Goal: Task Accomplishment & Management: Complete application form

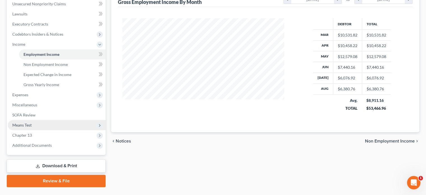
scroll to position [153, 0]
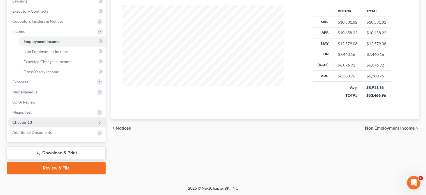
click at [29, 122] on span "Chapter 13" at bounding box center [22, 122] width 20 height 5
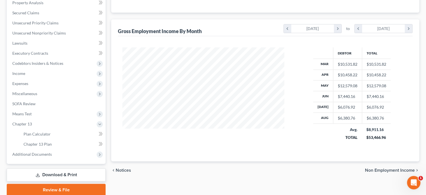
scroll to position [112, 0]
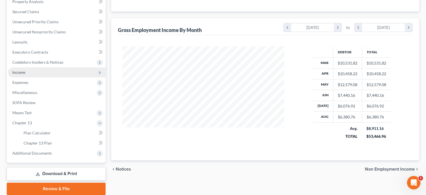
click at [22, 73] on span "Income" at bounding box center [18, 72] width 13 height 5
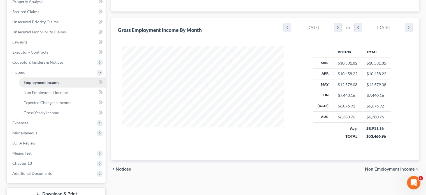
click at [48, 80] on span "Employment Income" at bounding box center [42, 82] width 36 height 5
click at [58, 82] on span "Employment Income" at bounding box center [42, 82] width 36 height 5
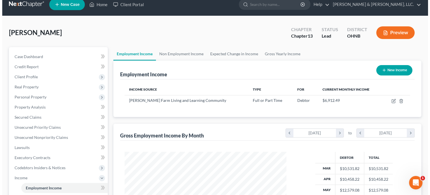
scroll to position [0, 0]
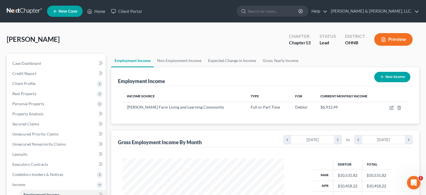
click at [395, 78] on button "New Income" at bounding box center [392, 77] width 36 height 10
select select "0"
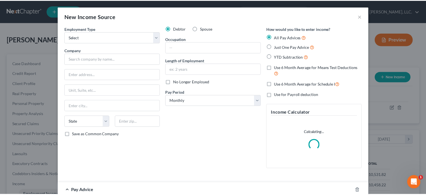
scroll to position [100, 175]
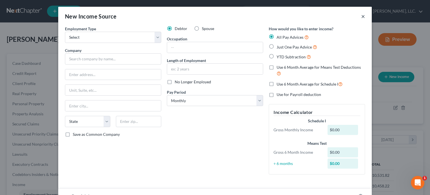
click at [361, 14] on button "×" at bounding box center [363, 16] width 4 height 7
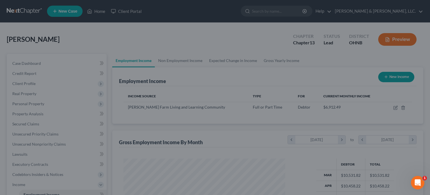
scroll to position [279938, 279864]
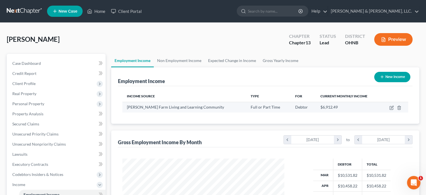
click at [184, 109] on span "[PERSON_NAME] Farm Living and Learning Community" at bounding box center [175, 106] width 97 height 5
click at [392, 107] on icon "button" at bounding box center [392, 107] width 3 height 3
select select "0"
select select "36"
select select "2"
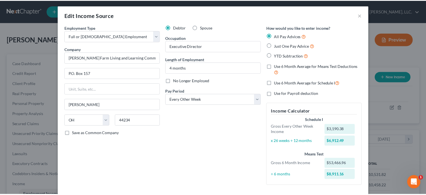
scroll to position [0, 0]
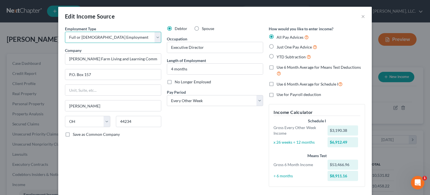
click at [157, 37] on select "Select Full or [DEMOGRAPHIC_DATA] Employment Self Employment" at bounding box center [113, 37] width 96 height 11
click at [65, 32] on select "Select Full or [DEMOGRAPHIC_DATA] Employment Self Employment" at bounding box center [113, 37] width 96 height 11
click at [361, 17] on button "×" at bounding box center [363, 16] width 4 height 7
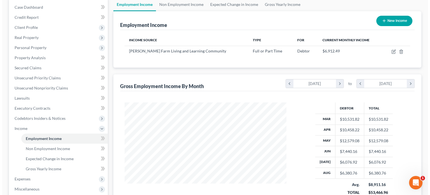
scroll to position [41, 0]
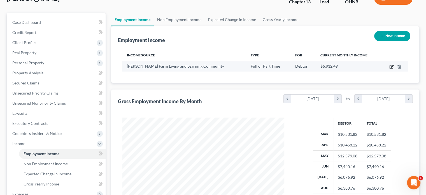
click at [390, 67] on icon "button" at bounding box center [391, 66] width 4 height 4
select select "0"
select select "36"
select select "2"
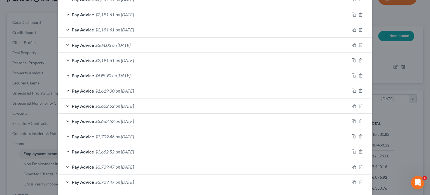
scroll to position [249, 0]
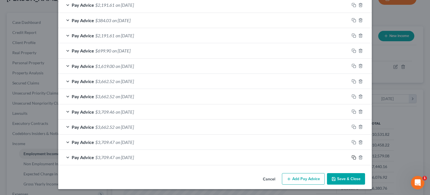
click at [353, 155] on icon "button" at bounding box center [354, 157] width 4 height 4
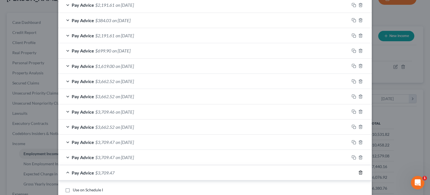
click at [360, 170] on icon "button" at bounding box center [360, 172] width 4 height 4
